Goal: Navigation & Orientation: Go to known website

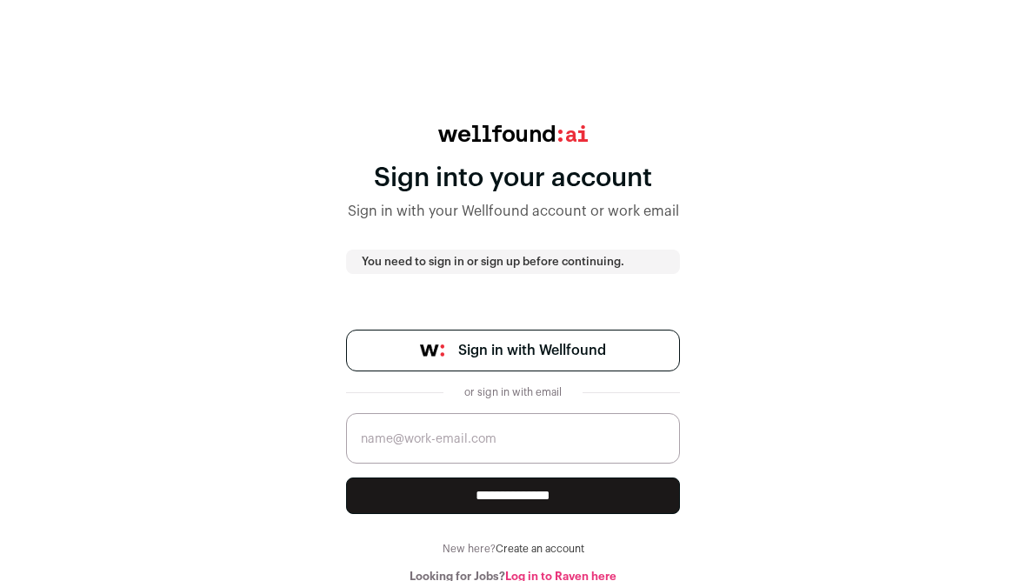
click at [618, 343] on link "Sign in with Wellfound" at bounding box center [513, 351] width 334 height 42
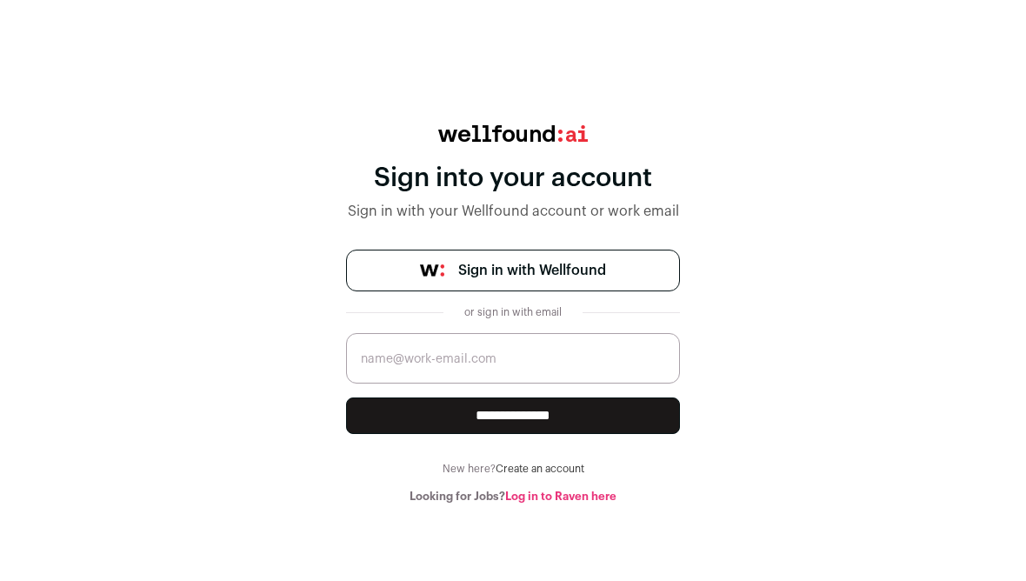
click at [568, 350] on input "email" at bounding box center [513, 358] width 334 height 50
type input "scsch"
type input "Scott@angel.co"
click at [597, 252] on link "Sign in with Wellfound" at bounding box center [513, 271] width 334 height 42
